Goal: Use online tool/utility: Use online tool/utility

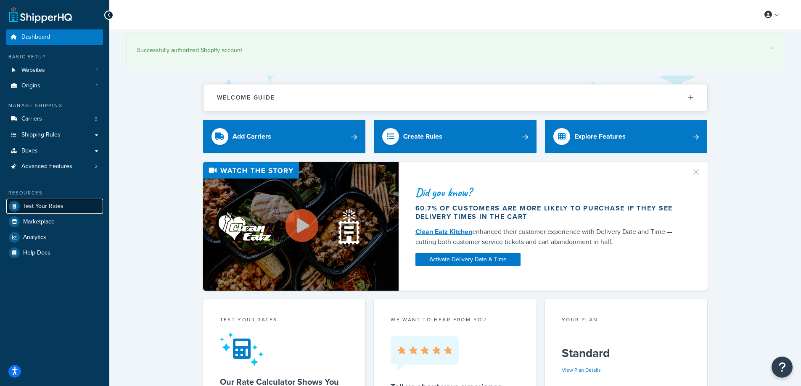
click at [40, 208] on span "Test Your Rates" at bounding box center [43, 206] width 40 height 7
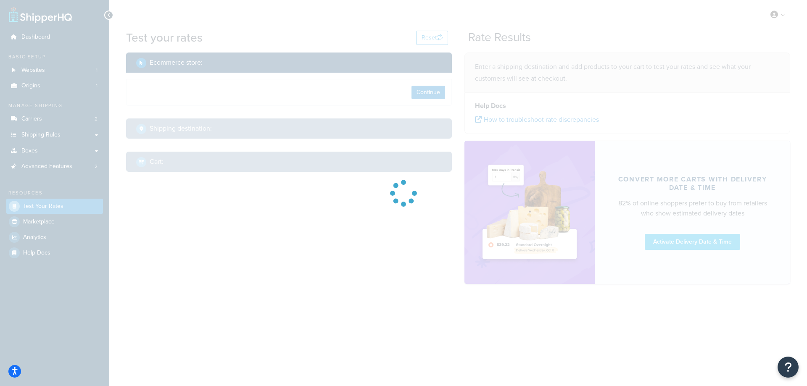
select select "[GEOGRAPHIC_DATA]"
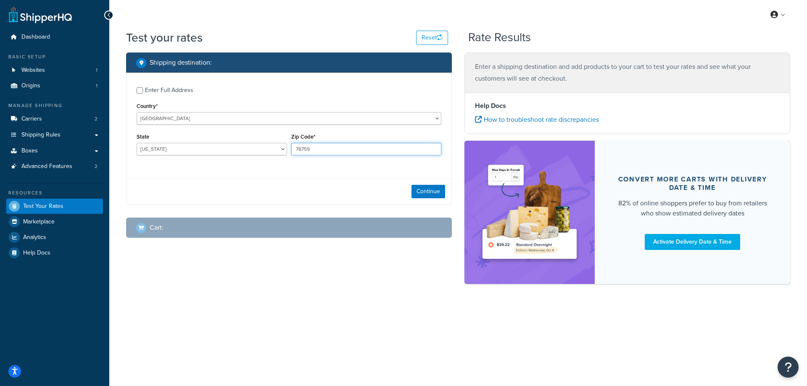
drag, startPoint x: 326, startPoint y: 152, endPoint x: 284, endPoint y: 145, distance: 42.6
click at [284, 145] on div "State [US_STATE] [US_STATE] [US_STATE] [US_STATE] [US_STATE] Armed Forces Ameri…" at bounding box center [289, 146] width 309 height 31
paste input "11213"
type input "11213"
click at [176, 147] on select "[US_STATE] [US_STATE] [US_STATE] [US_STATE] [US_STATE] Armed Forces Americas Ar…" at bounding box center [212, 149] width 151 height 13
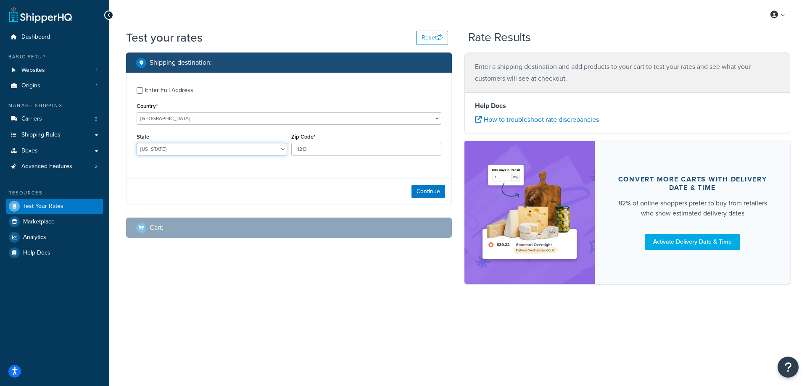
drag, startPoint x: 171, startPoint y: 148, endPoint x: 140, endPoint y: 148, distance: 31.5
click at [140, 148] on select "[US_STATE] [US_STATE] [US_STATE] [US_STATE] [US_STATE] Armed Forces Americas Ar…" at bounding box center [212, 149] width 151 height 13
click at [156, 147] on select "[US_STATE] [US_STATE] [US_STATE] [US_STATE] [US_STATE] Armed Forces Americas Ar…" at bounding box center [212, 149] width 151 height 13
select select "NY"
click at [137, 143] on select "[US_STATE] [US_STATE] [US_STATE] [US_STATE] [US_STATE] Armed Forces Americas Ar…" at bounding box center [212, 149] width 151 height 13
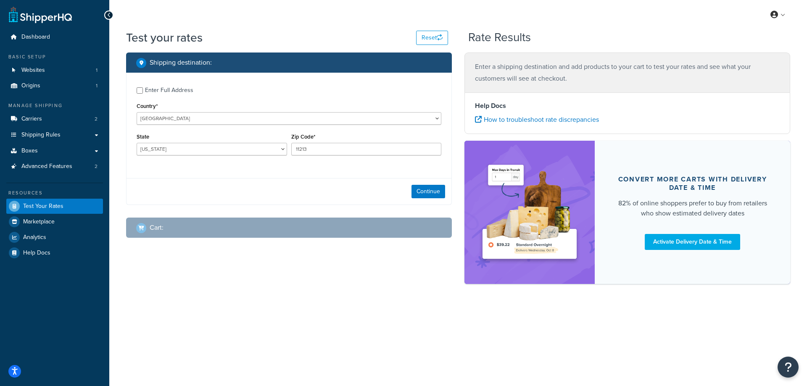
click at [130, 166] on div "Enter Full Address Country* [GEOGRAPHIC_DATA] [GEOGRAPHIC_DATA] [GEOGRAPHIC_DAT…" at bounding box center [289, 122] width 325 height 99
click at [436, 193] on button "Continue" at bounding box center [429, 191] width 34 height 13
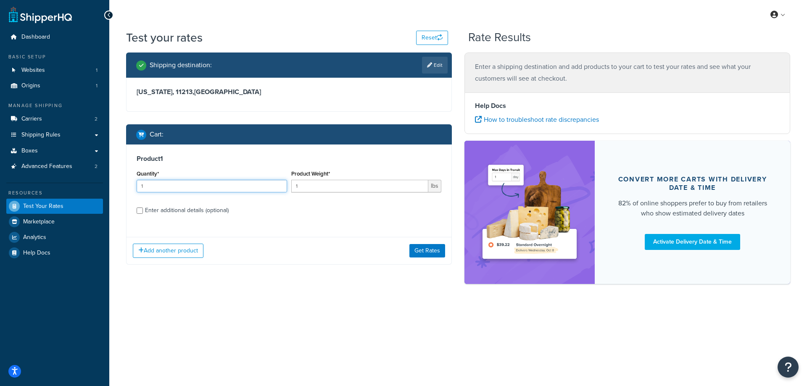
drag, startPoint x: 189, startPoint y: 189, endPoint x: 127, endPoint y: 185, distance: 62.4
click at [126, 185] on div "Product 1 Quantity* 1 Product Weight* 1 lbs Enter additional details (optional)…" at bounding box center [289, 205] width 326 height 120
type input "100"
click at [299, 187] on input "1" at bounding box center [359, 186] width 137 height 13
drag, startPoint x: 309, startPoint y: 186, endPoint x: 285, endPoint y: 185, distance: 23.6
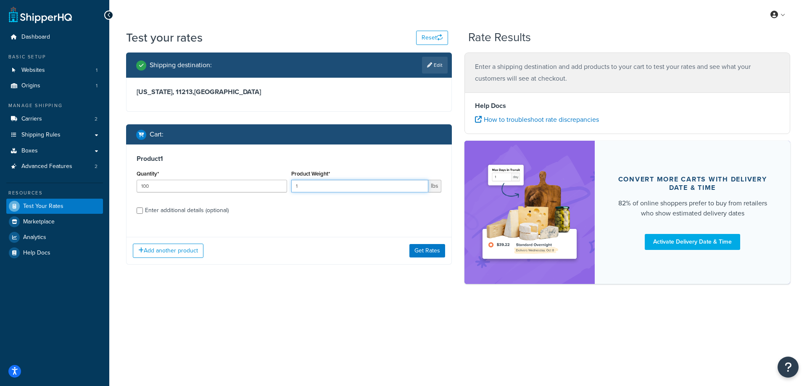
click at [285, 185] on div "Quantity* 100 Product Weight* 1 lbs" at bounding box center [289, 183] width 309 height 31
type input "99.80"
click at [426, 248] on button "Get Rates" at bounding box center [428, 250] width 36 height 13
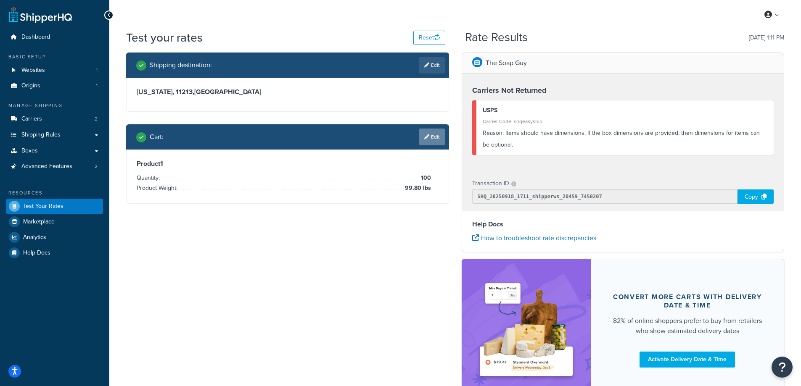
click at [433, 141] on link "Edit" at bounding box center [432, 137] width 26 height 17
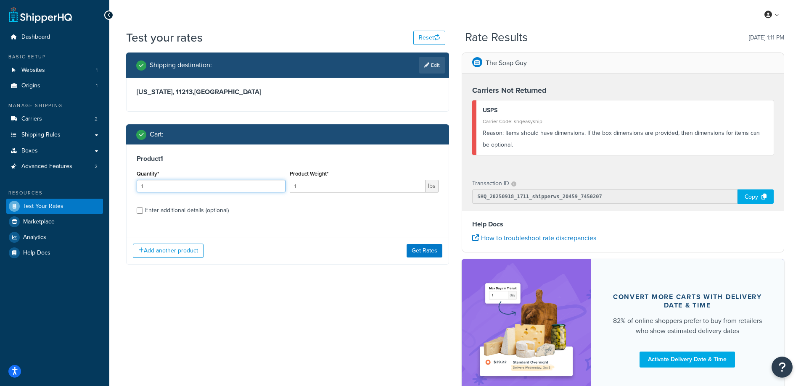
drag, startPoint x: 156, startPoint y: 189, endPoint x: 141, endPoint y: 189, distance: 14.7
click at [141, 189] on input "1" at bounding box center [211, 186] width 149 height 13
type input "100"
click at [309, 215] on label "Enter additional details (optional)" at bounding box center [291, 209] width 293 height 13
click at [143, 214] on input "Enter additional details (optional)" at bounding box center [140, 211] width 6 height 6
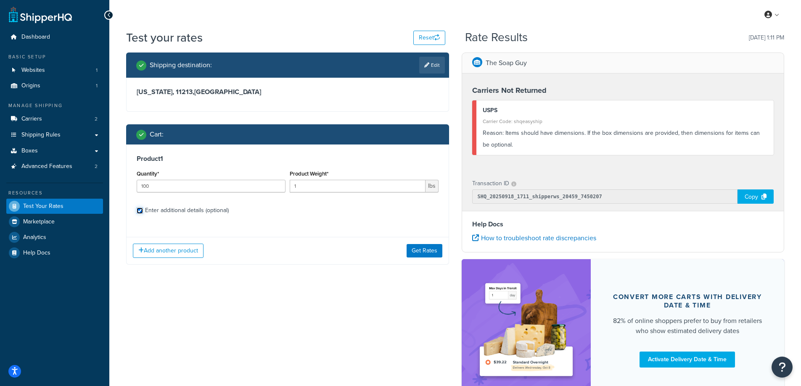
checkbox input "true"
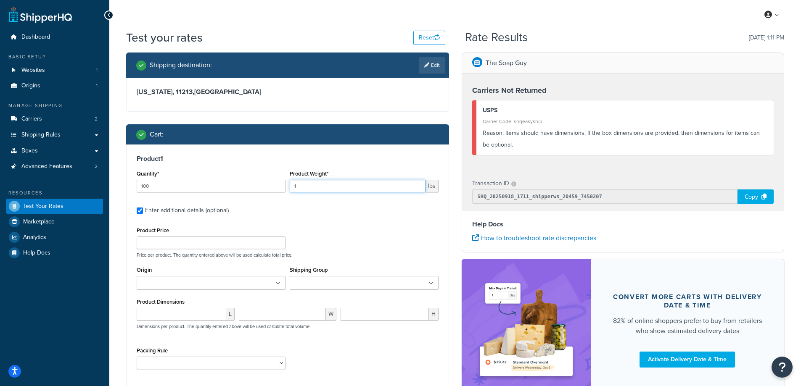
click at [301, 188] on input "1" at bounding box center [358, 186] width 136 height 13
drag, startPoint x: 301, startPoint y: 188, endPoint x: 290, endPoint y: 187, distance: 11.4
click at [290, 187] on input "1" at bounding box center [358, 186] width 136 height 13
drag, startPoint x: 317, startPoint y: 184, endPoint x: 279, endPoint y: 185, distance: 38.3
click at [279, 185] on div "Quantity* 100 Product Weight* 99.8 lbs" at bounding box center [288, 183] width 306 height 31
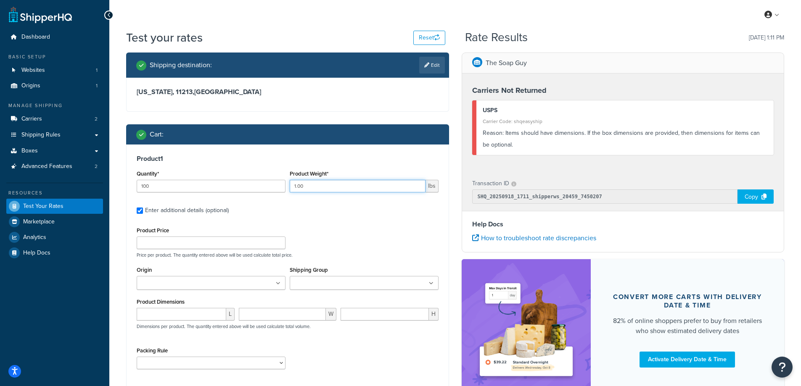
type input "1.00"
click at [315, 215] on label "Enter additional details (optional)" at bounding box center [291, 209] width 293 height 13
click at [143, 214] on input "Enter additional details (optional)" at bounding box center [140, 211] width 6 height 6
checkbox input "false"
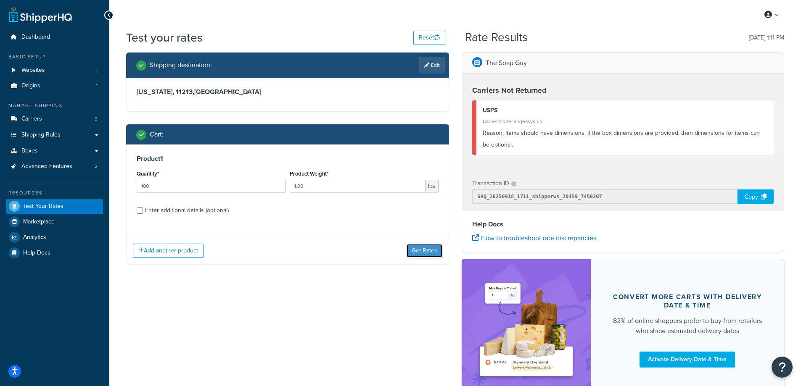
click at [419, 248] on button "Get Rates" at bounding box center [425, 250] width 36 height 13
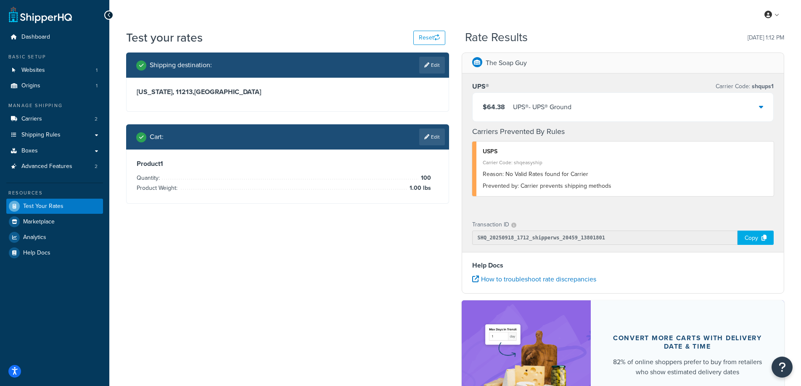
click at [762, 108] on icon at bounding box center [761, 106] width 4 height 7
